Goal: Ask a question

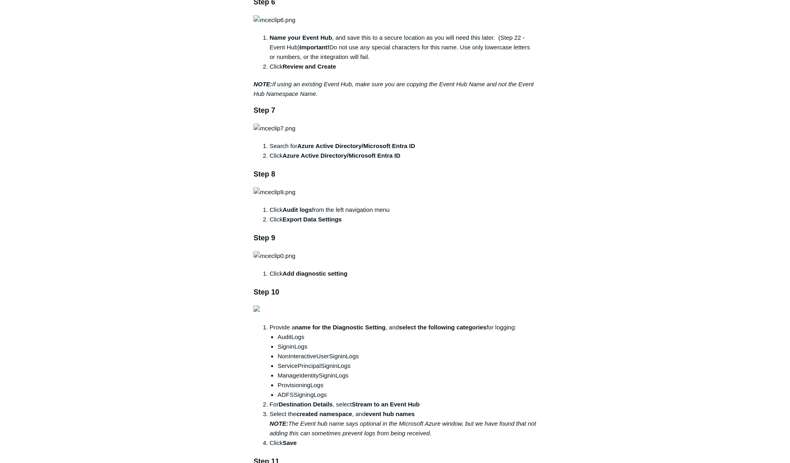
scroll to position [722, 0]
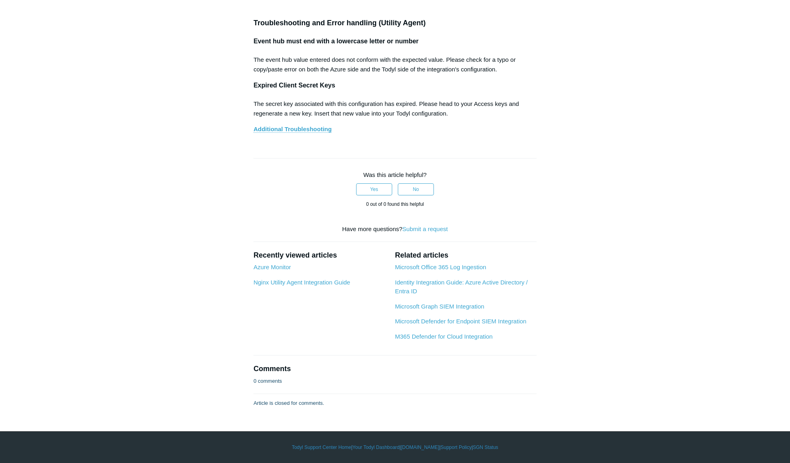
drag, startPoint x: 215, startPoint y: 273, endPoint x: 207, endPoint y: 277, distance: 9.3
drag, startPoint x: 210, startPoint y: 276, endPoint x: 202, endPoint y: 266, distance: 13.2
click at [457, 304] on link "Microsoft Graph SIEM Integration" at bounding box center [439, 306] width 89 height 7
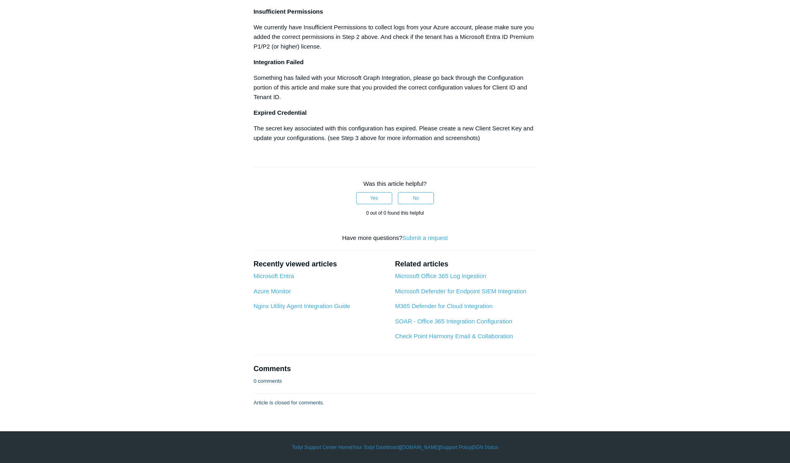
scroll to position [1324, 0]
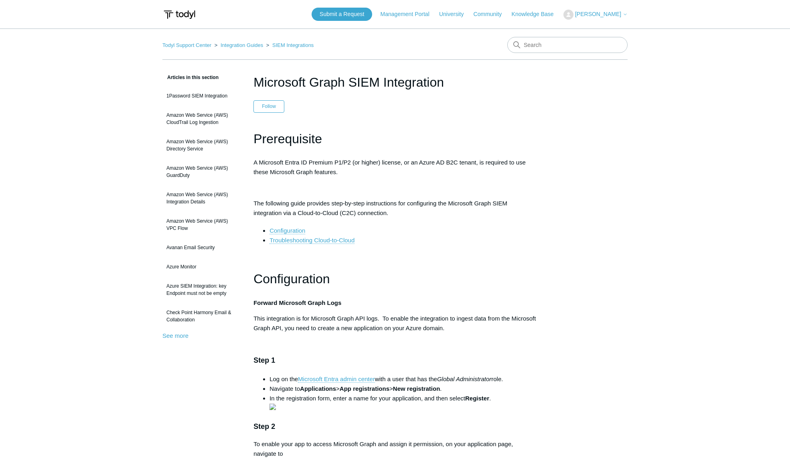
scroll to position [1324, 0]
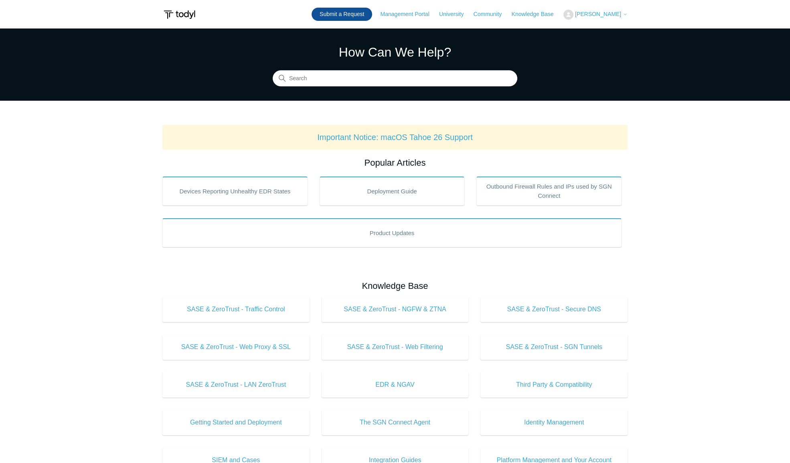
click at [349, 15] on link "Submit a Request" at bounding box center [342, 14] width 61 height 13
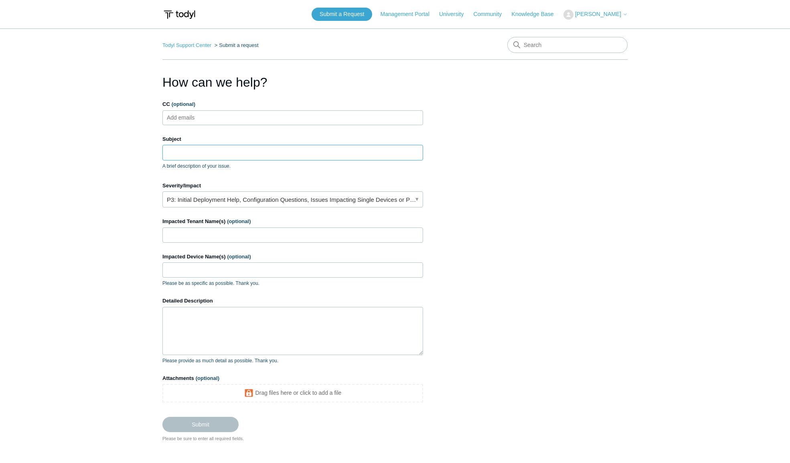
click at [188, 152] on input "Subject" at bounding box center [292, 152] width 261 height 15
type input "T"
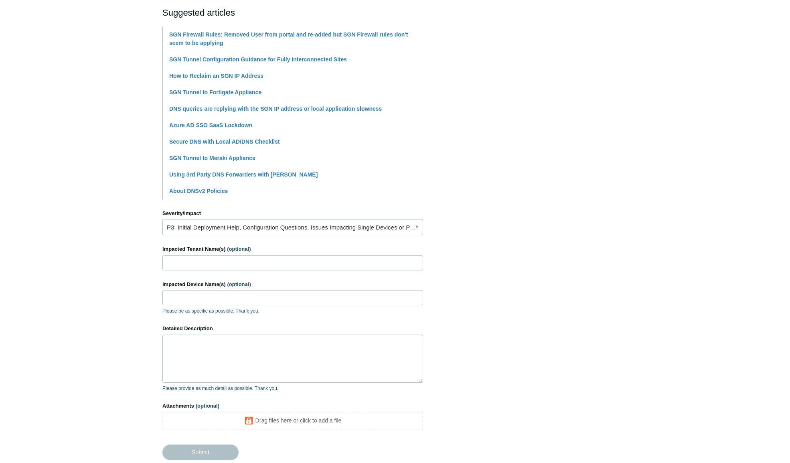
scroll to position [201, 0]
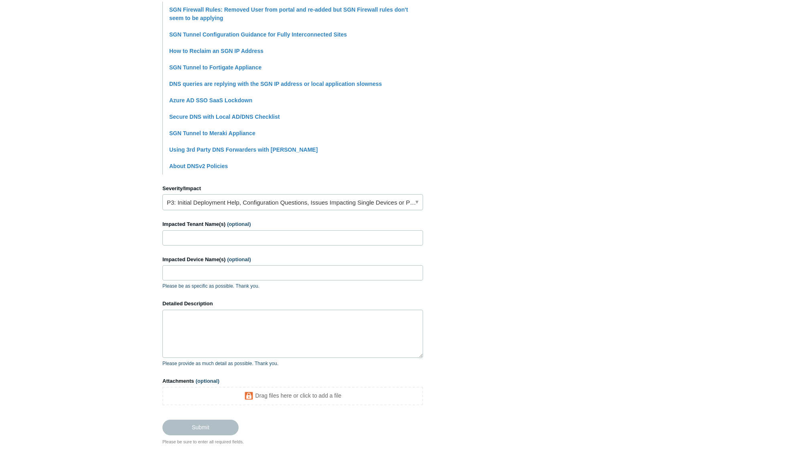
type input "SGN Addresses added to AD sites?"
click at [204, 200] on link "P3: Initial Deployment Help, Configuration Questions, Issues Impacting Single D…" at bounding box center [292, 202] width 261 height 16
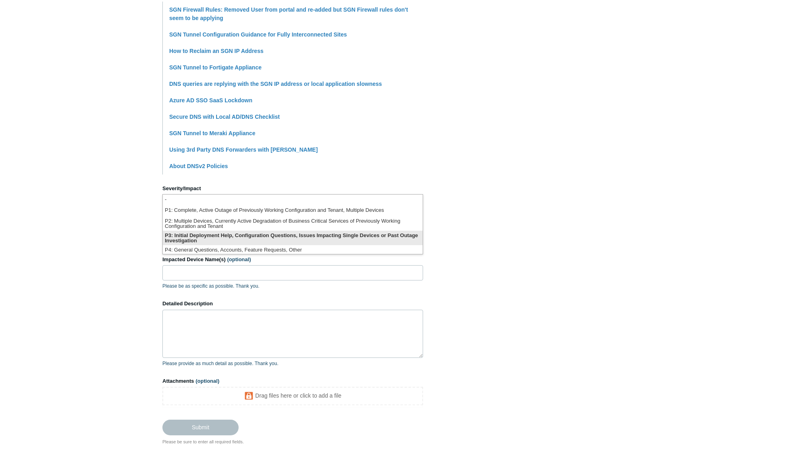
click at [199, 237] on li "P3: Initial Deployment Help, Configuration Questions, Issues Impacting Single D…" at bounding box center [293, 238] width 260 height 14
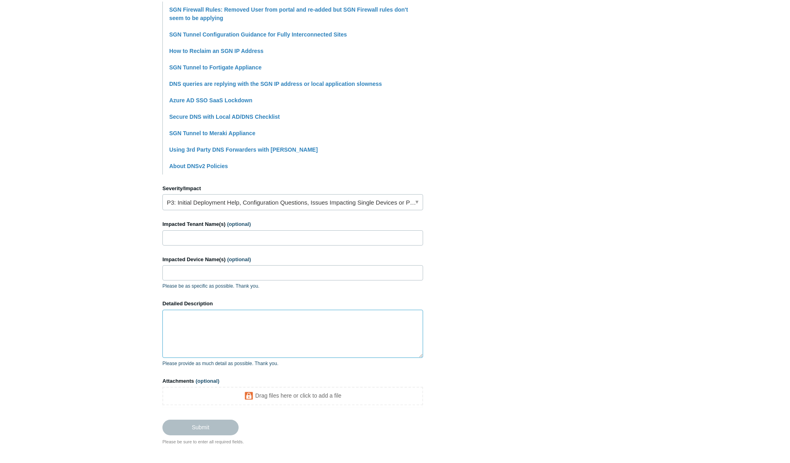
click at [205, 326] on textarea "Detailed Description" at bounding box center [292, 334] width 261 height 48
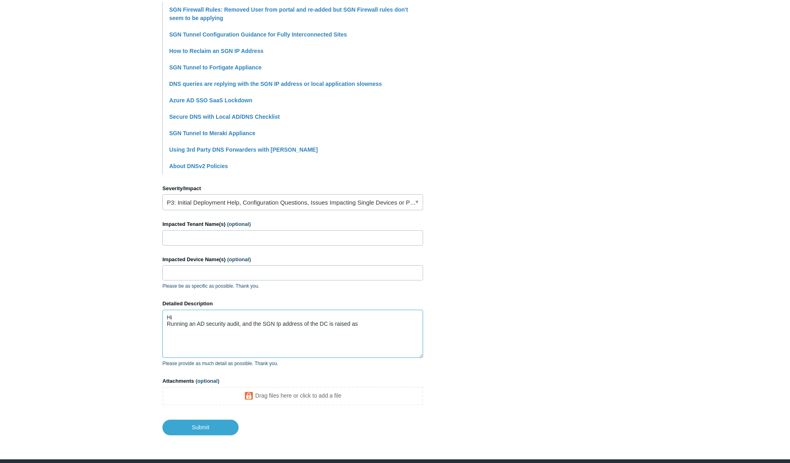
paste textarea "S-DC-SubnetMissing"
type textarea "Hi Running an AD security audit, and the SGN Ip address of the DC is raised as …"
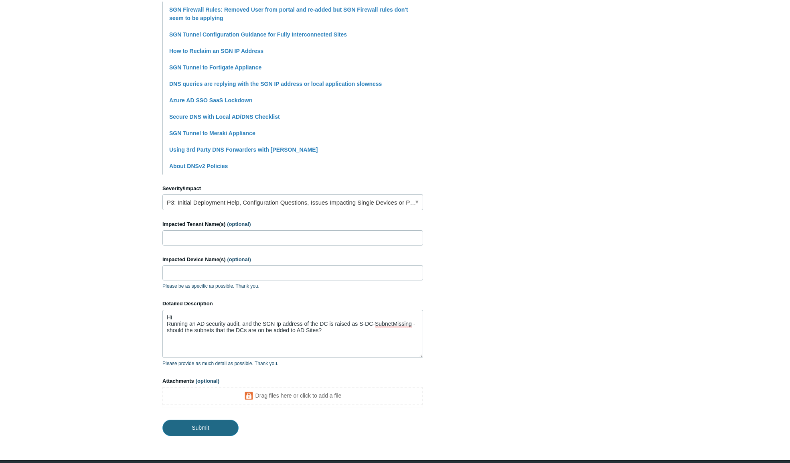
click at [221, 423] on input "Submit" at bounding box center [200, 428] width 76 height 16
